Goal: Information Seeking & Learning: Learn about a topic

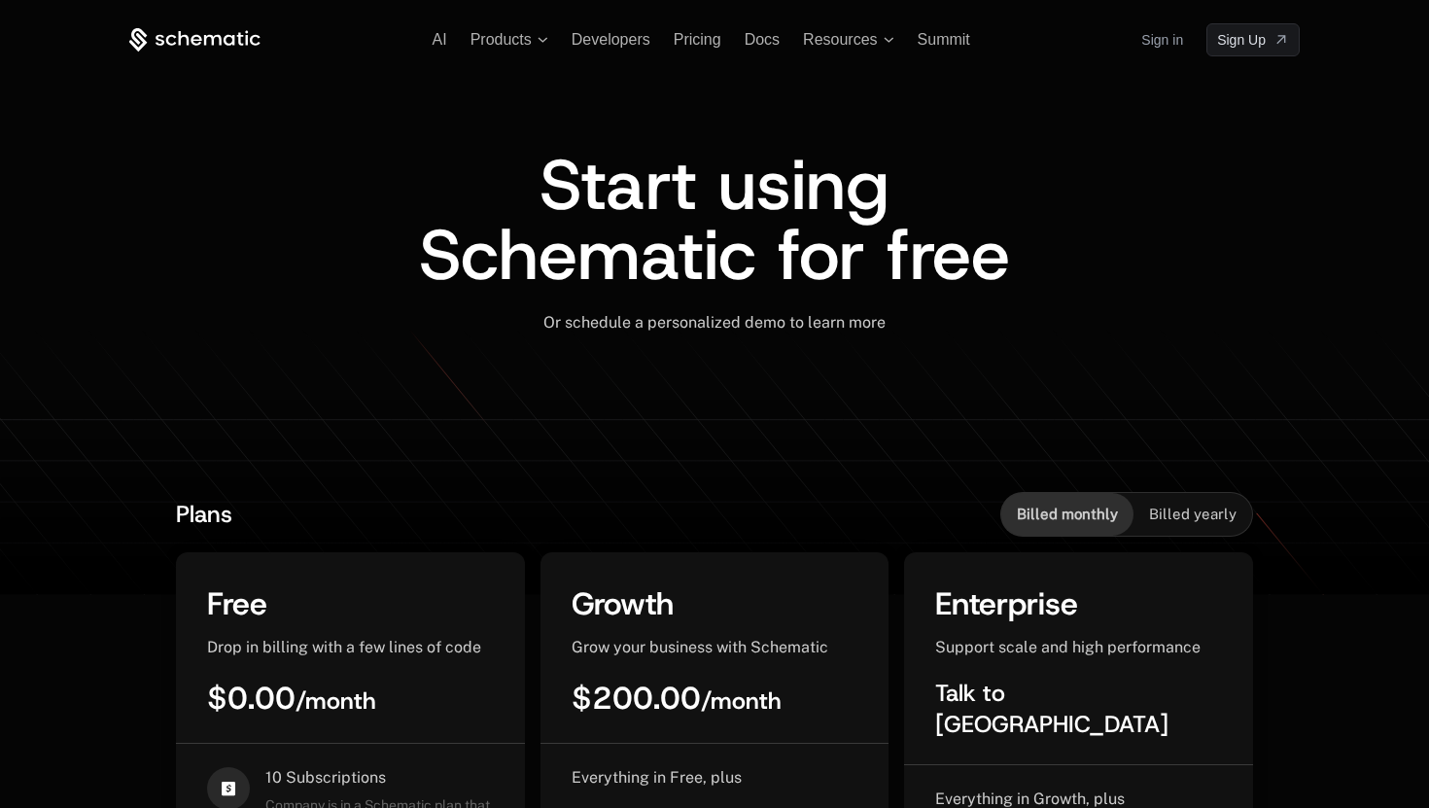
click at [217, 35] on icon at bounding box center [213, 39] width 18 height 11
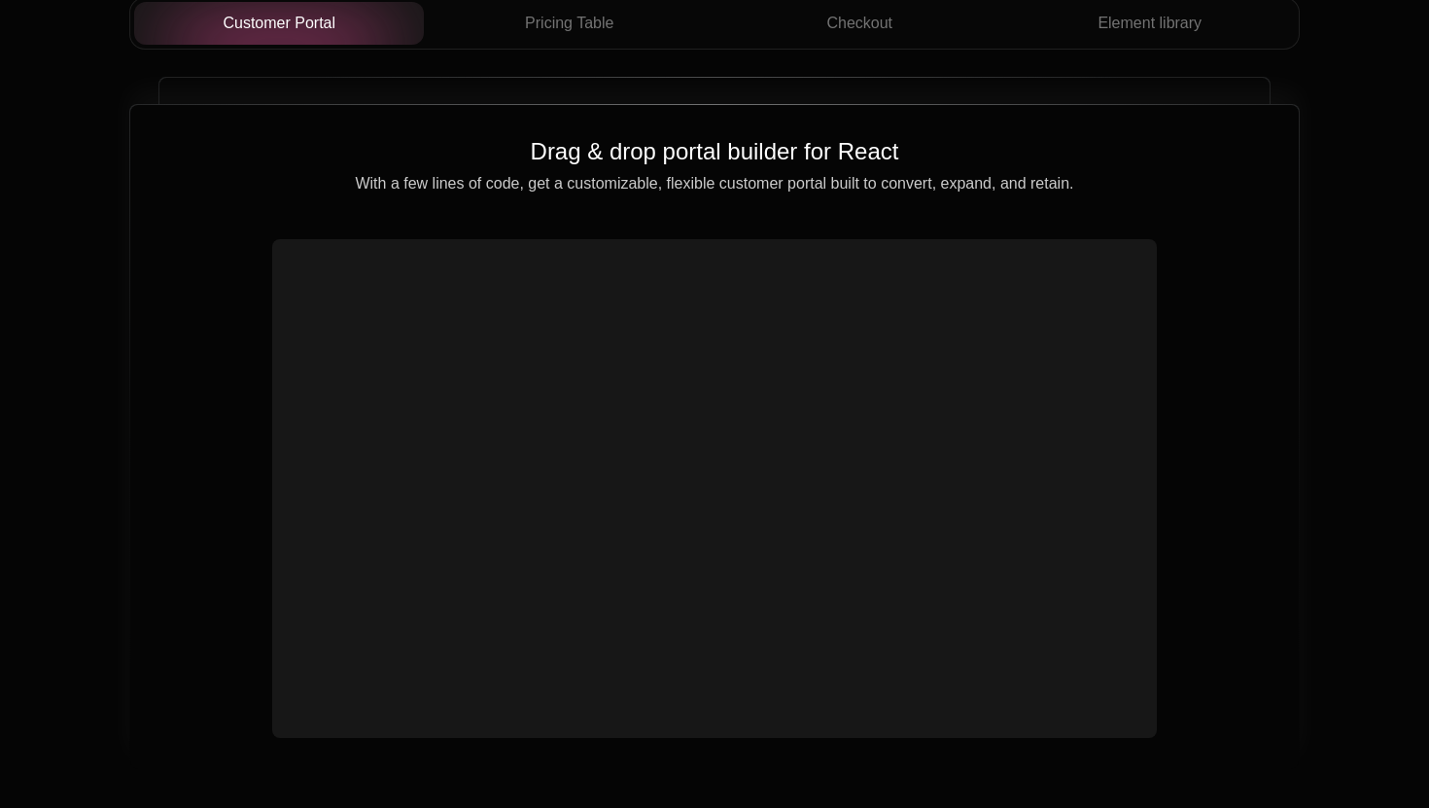
scroll to position [7059, 0]
click at [551, 238] on div at bounding box center [714, 487] width 885 height 498
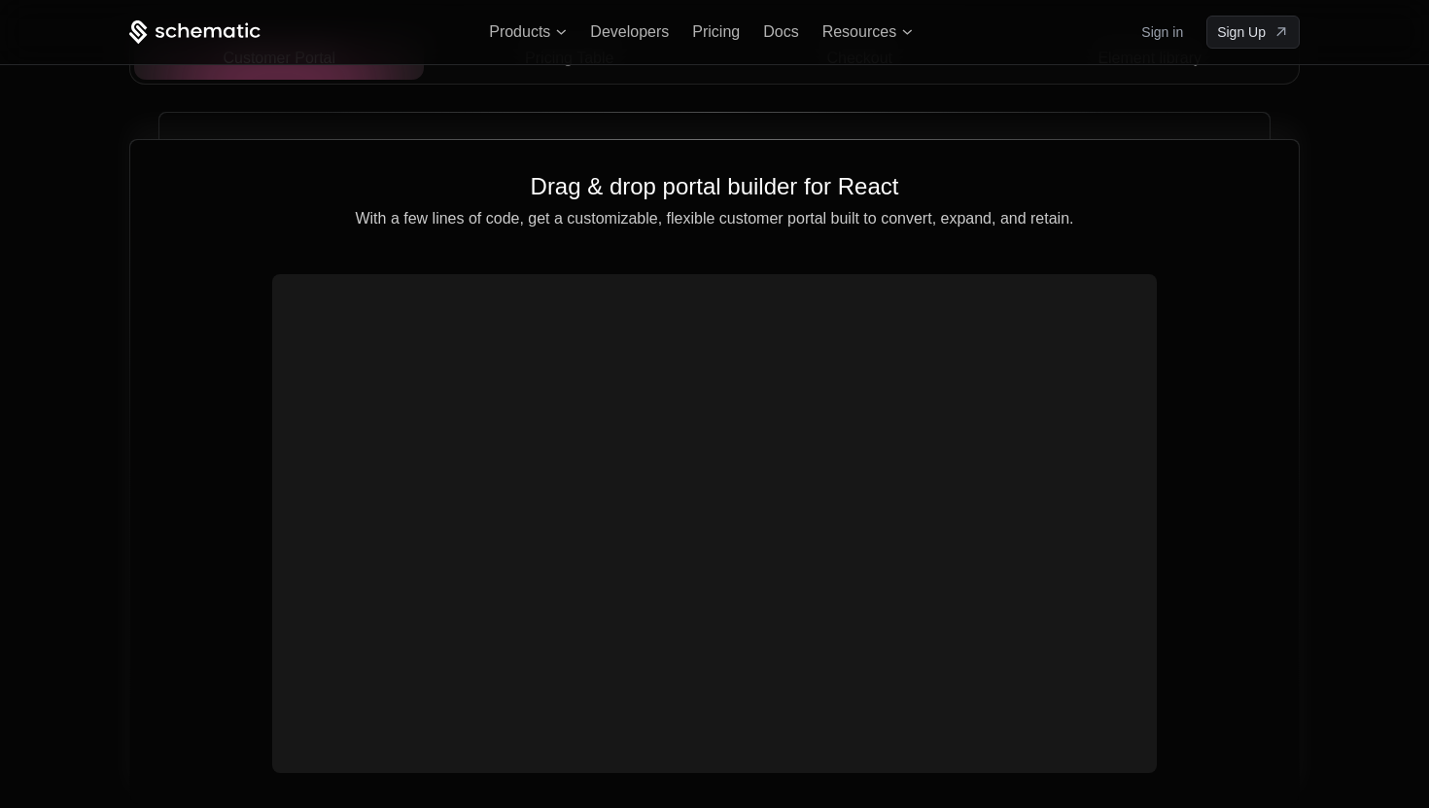
scroll to position [6964, 0]
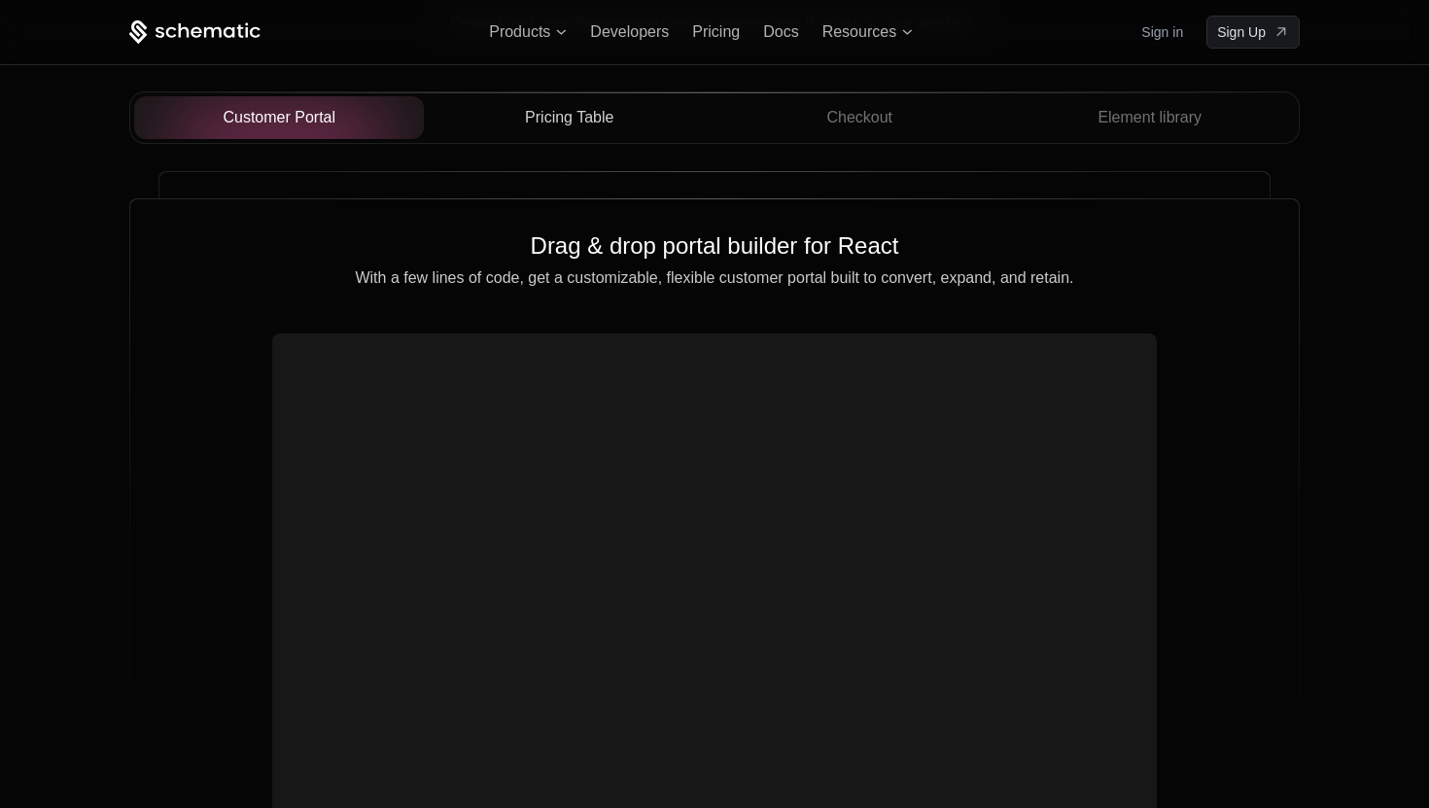
click at [564, 122] on span "Pricing Table" at bounding box center [569, 117] width 88 height 23
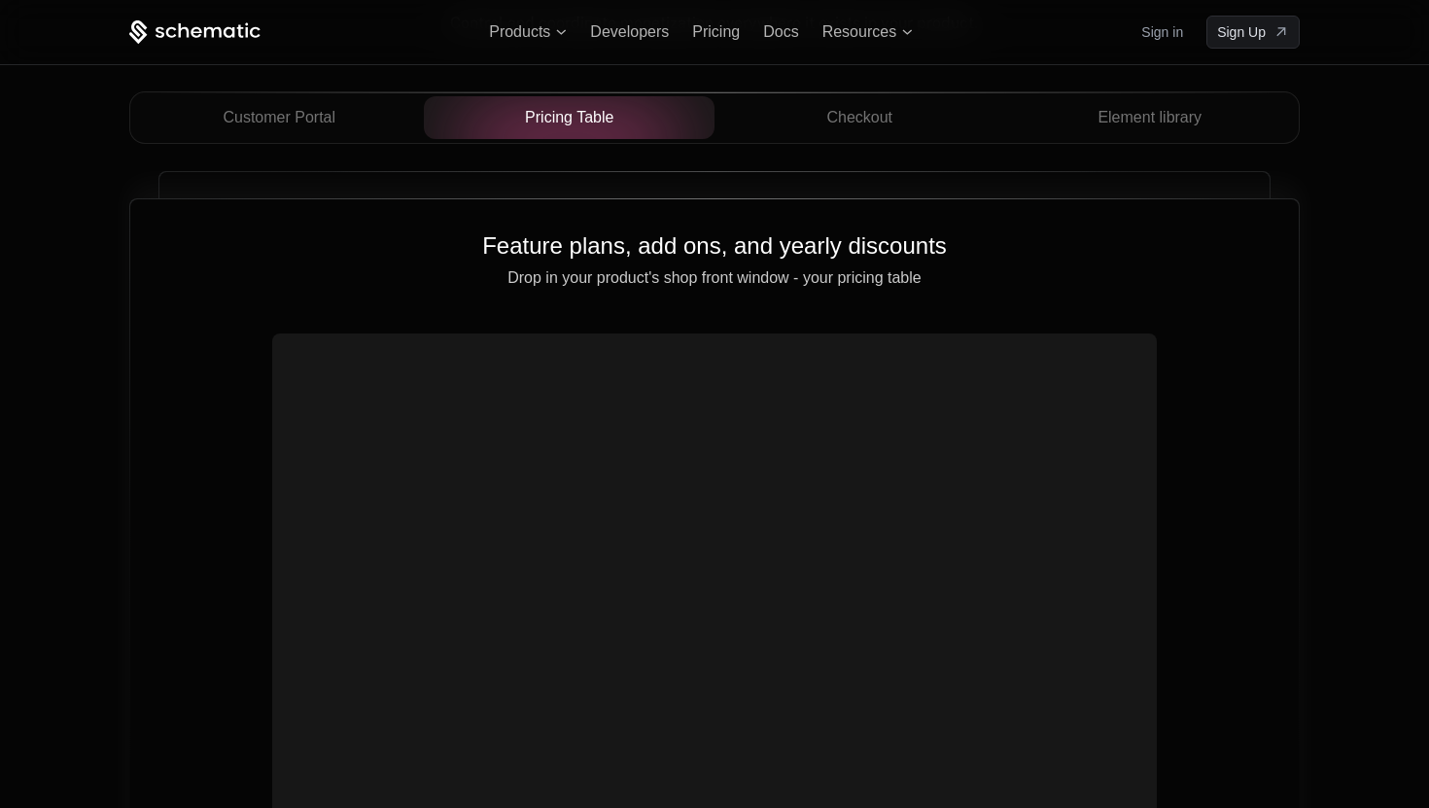
click at [679, 399] on video at bounding box center [714, 558] width 869 height 435
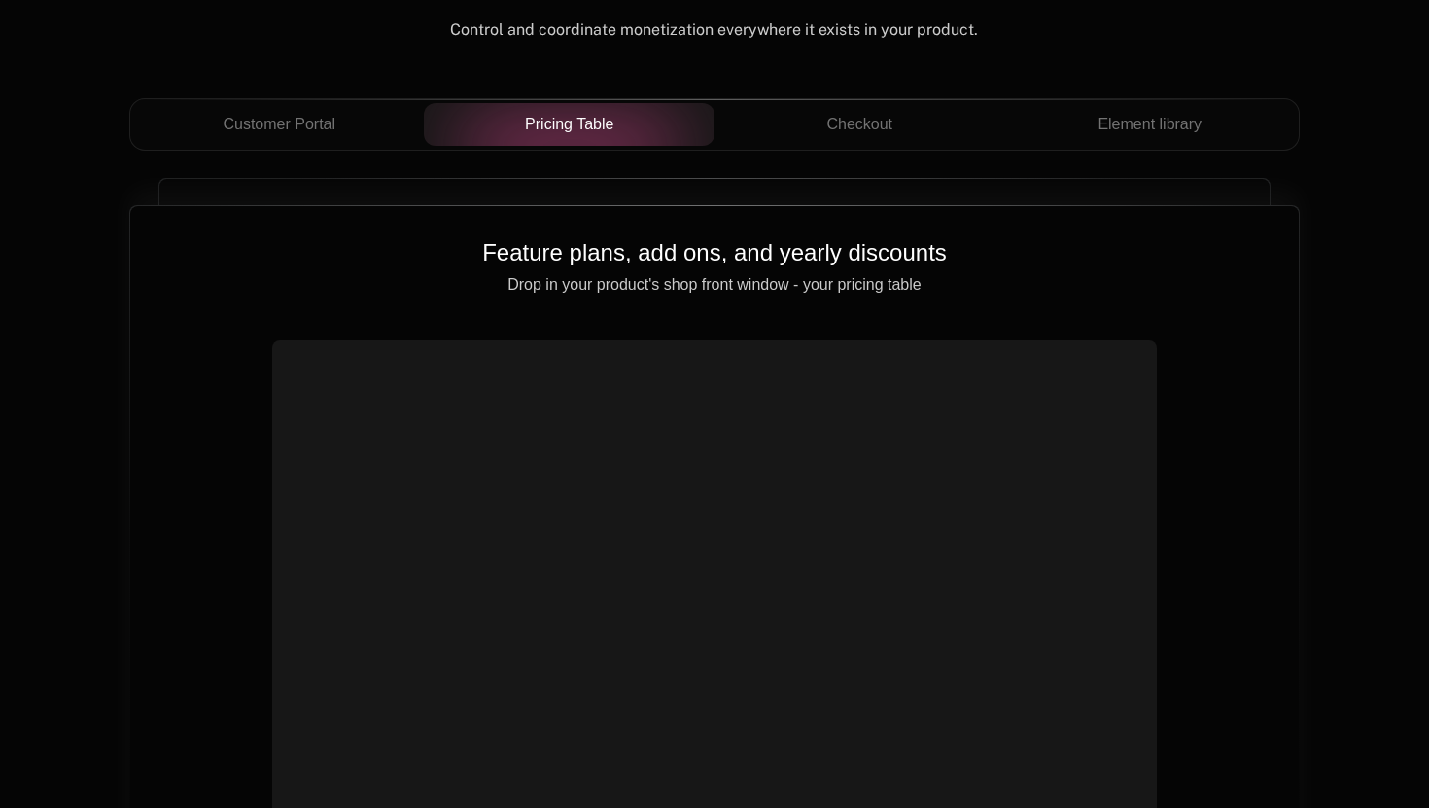
scroll to position [6950, 0]
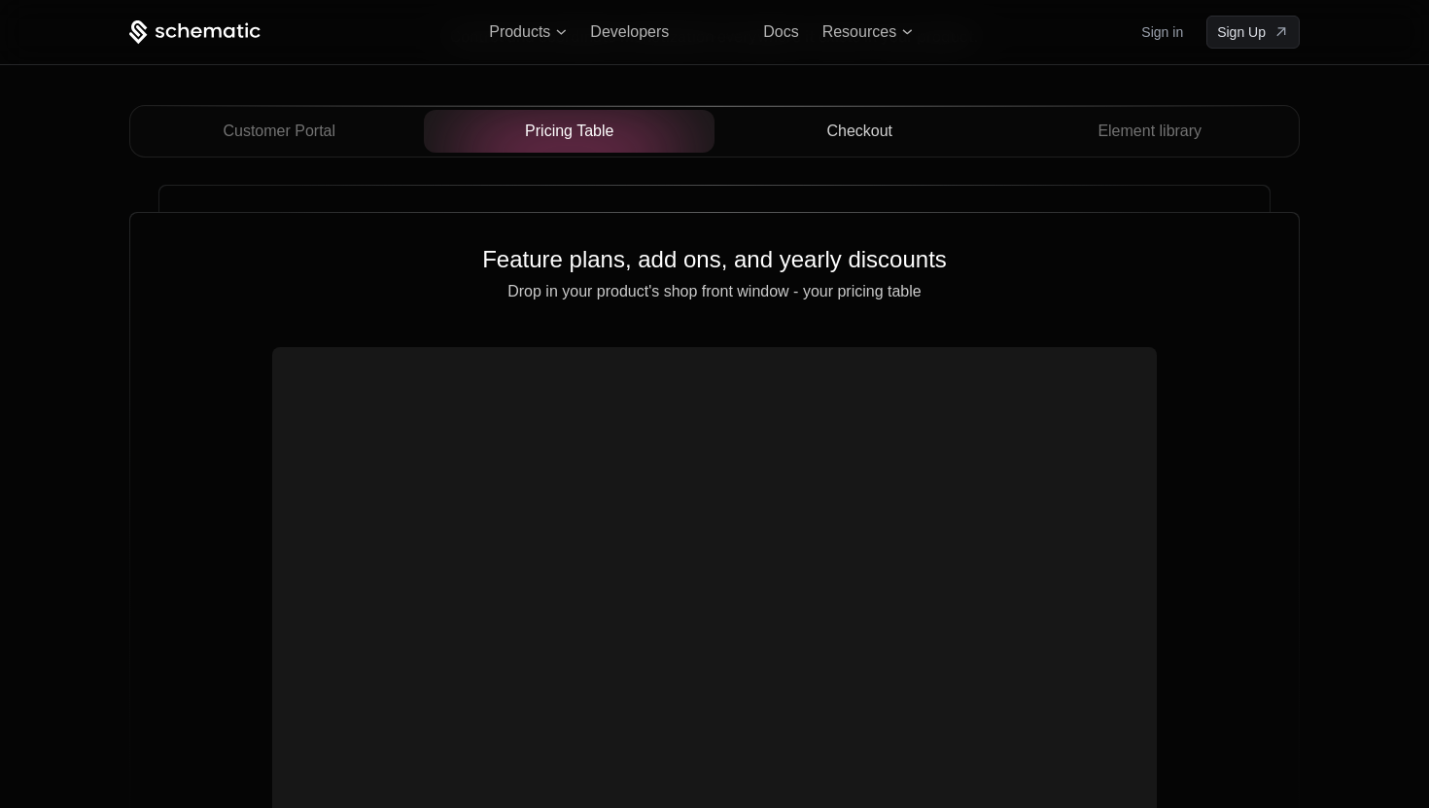
click at [841, 136] on span "Checkout" at bounding box center [859, 131] width 66 height 23
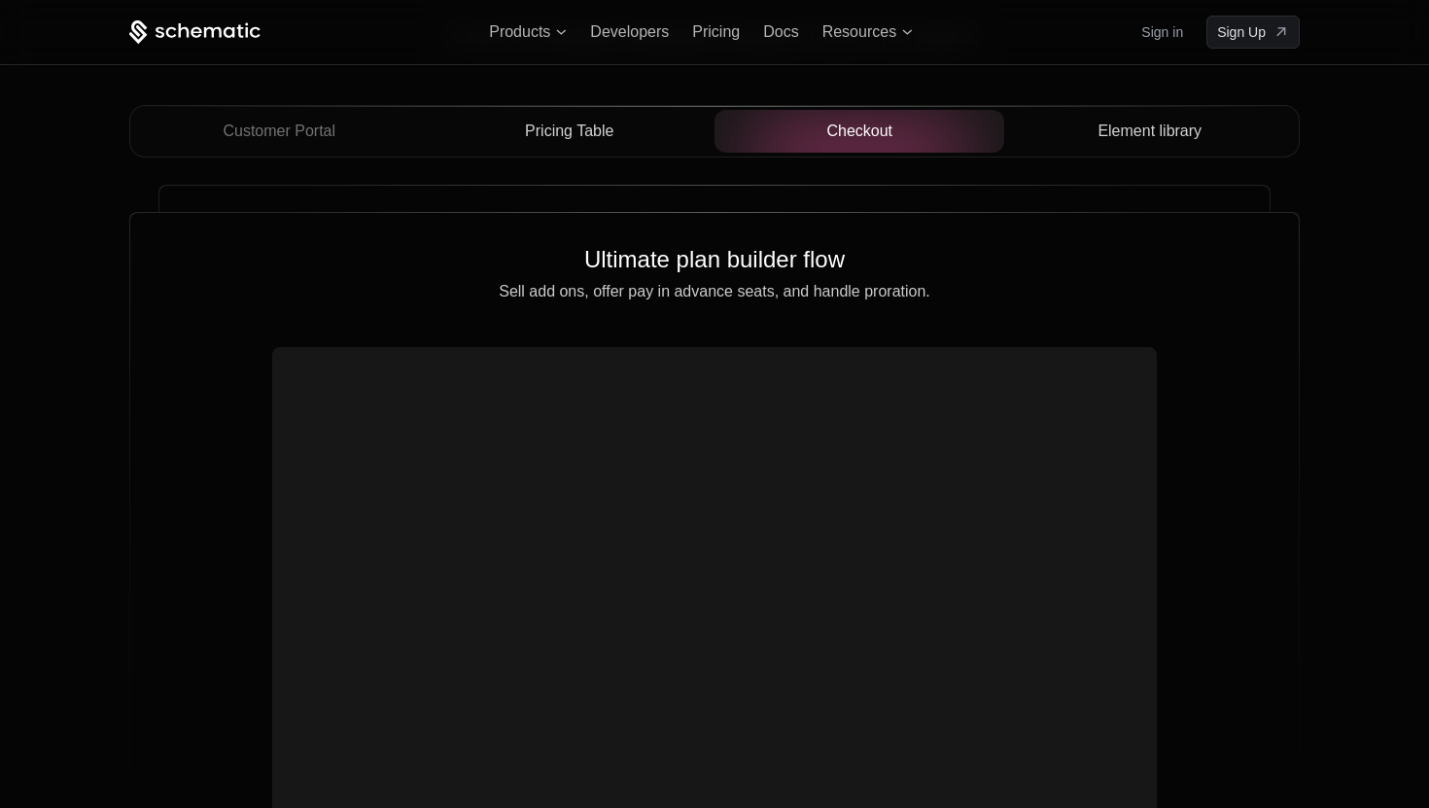
click at [1086, 132] on div "Element library" at bounding box center [1150, 131] width 260 height 23
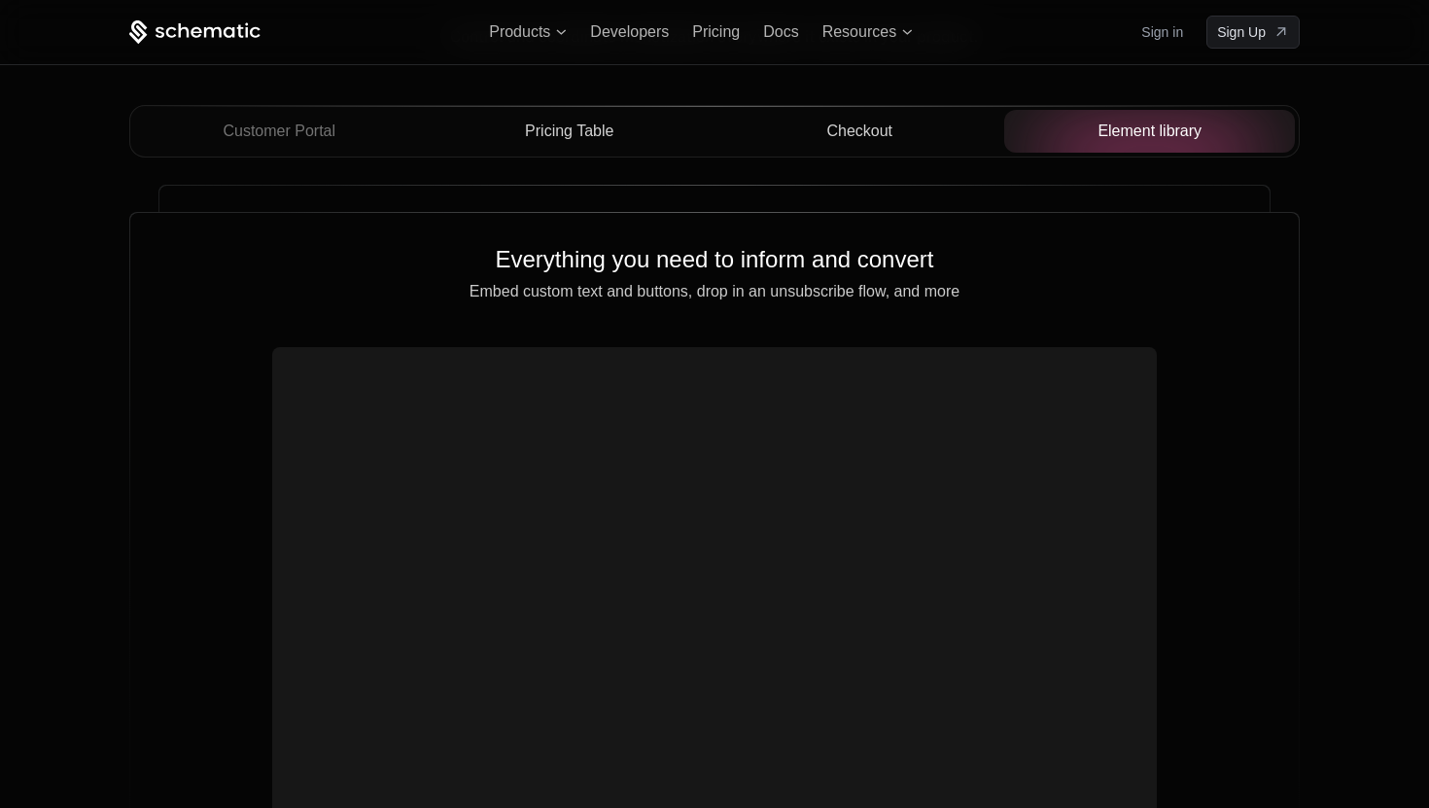
click at [565, 182] on div "Customer Portal Pricing Table Checkout Element library Drag & drop portal build…" at bounding box center [714, 500] width 1171 height 791
click at [561, 148] on button "Pricing Table" at bounding box center [569, 131] width 291 height 43
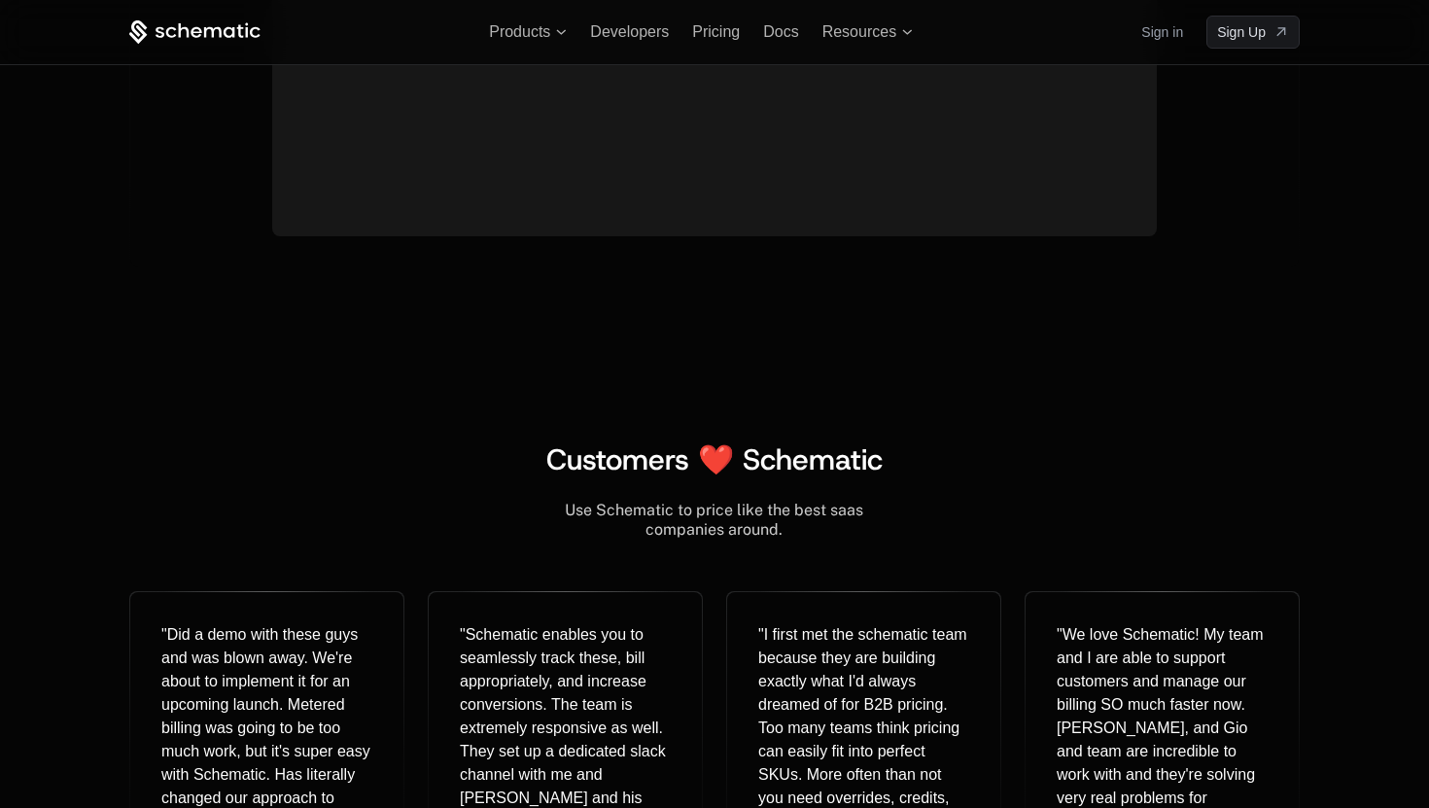
scroll to position [7521, 0]
